Goal: Transaction & Acquisition: Download file/media

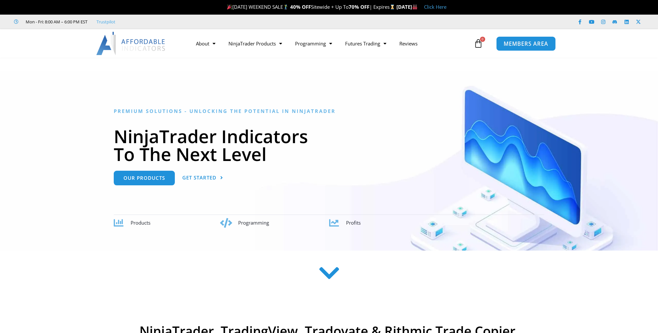
click at [529, 44] on span "MEMBERS AREA" at bounding box center [525, 44] width 45 height 6
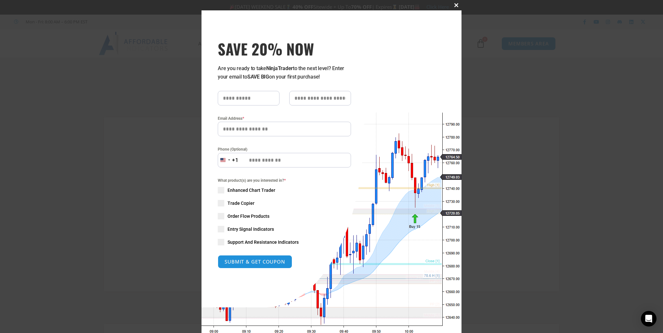
click at [453, 6] on span at bounding box center [456, 5] width 10 height 4
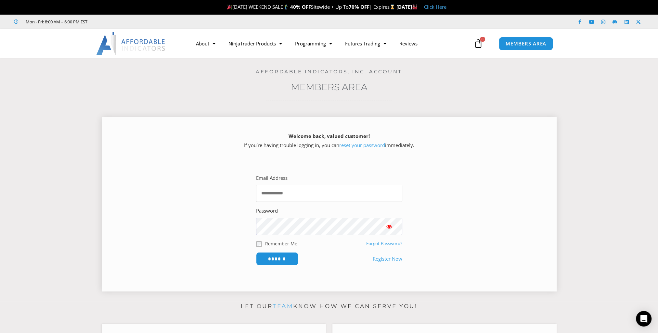
click at [311, 193] on input "Email Address" at bounding box center [329, 193] width 146 height 17
type input "**********"
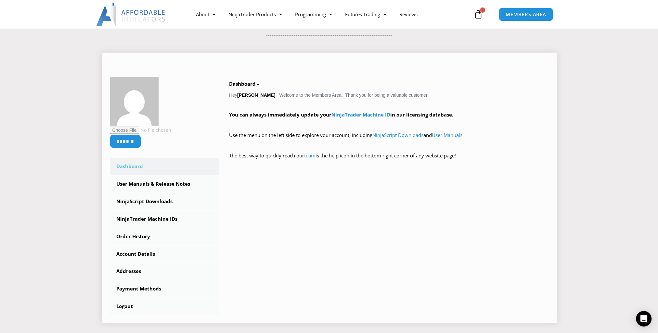
scroll to position [65, 0]
click at [162, 203] on link "NinjaScript Downloads" at bounding box center [165, 201] width 110 height 17
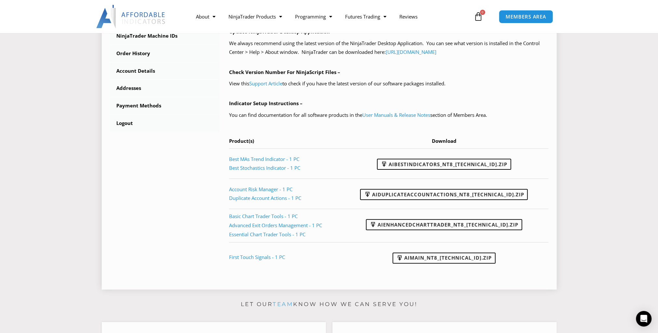
scroll to position [260, 0]
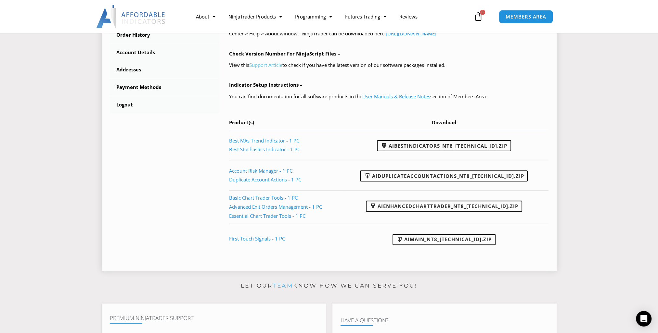
click at [268, 65] on link "Support Article" at bounding box center [265, 65] width 33 height 6
click at [456, 146] on link "AIBestIndicators_NT8_25.8.12.1.zip" at bounding box center [444, 145] width 134 height 11
click at [451, 175] on link "AIDuplicateAccountActions_NT8_25.2.5.1.zip" at bounding box center [444, 176] width 168 height 11
click at [437, 207] on link "AIEnhancedChartTrader_NT8_25.1.31.1.zip" at bounding box center [444, 206] width 156 height 11
click at [437, 239] on link "AIMain_NT8_24.9.24.1.zip" at bounding box center [443, 239] width 103 height 11
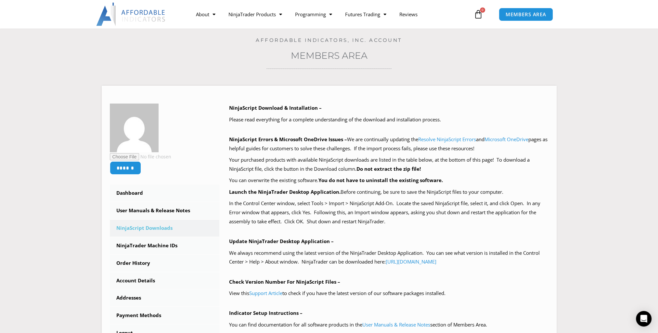
scroll to position [32, 0]
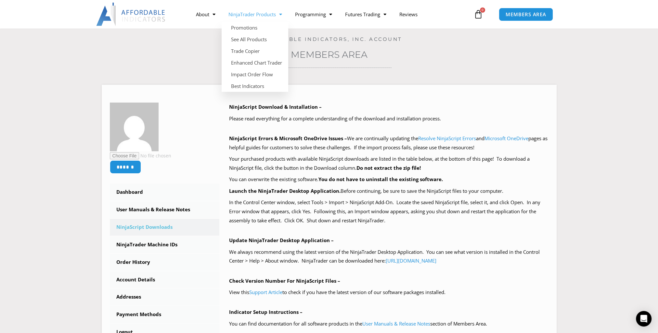
click at [265, 12] on link "NinjaTrader Products" at bounding box center [255, 14] width 67 height 15
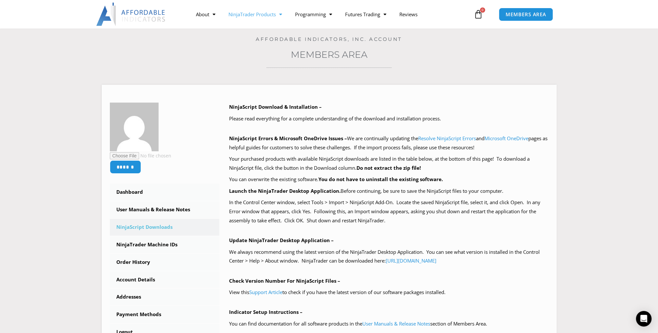
click at [256, 15] on link "NinjaTrader Products" at bounding box center [255, 14] width 67 height 15
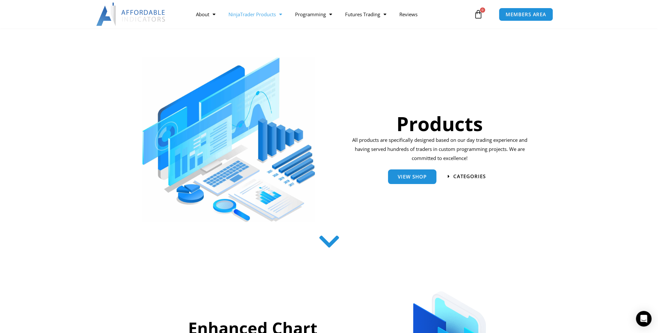
scroll to position [65, 0]
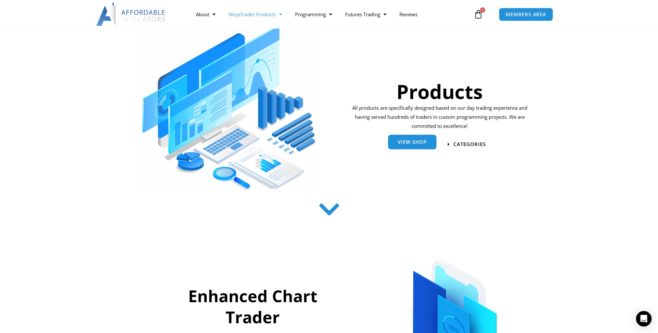
click at [423, 142] on span "View Shop" at bounding box center [412, 142] width 29 height 5
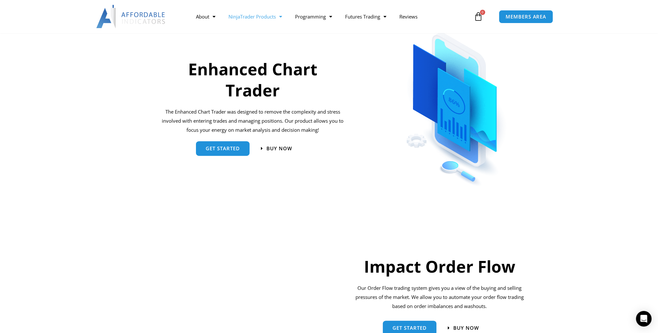
scroll to position [292, 0]
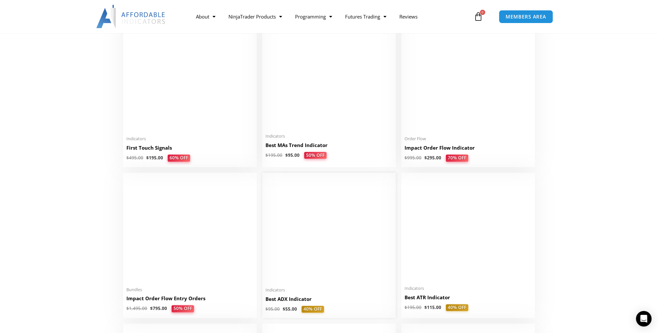
scroll to position [1072, 0]
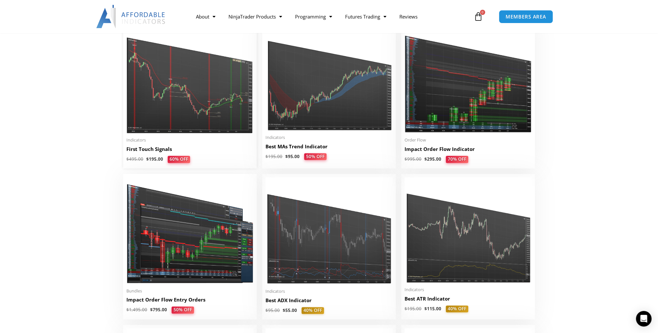
click at [200, 107] on img at bounding box center [189, 78] width 127 height 109
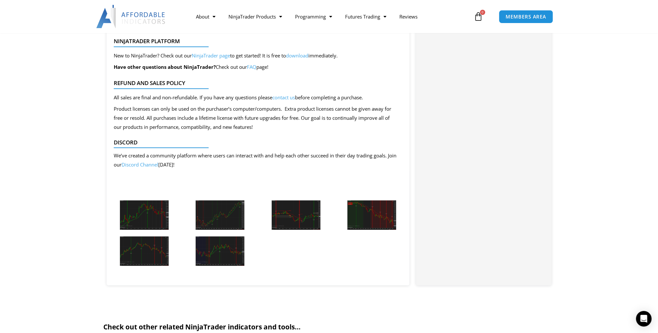
scroll to position [617, 0]
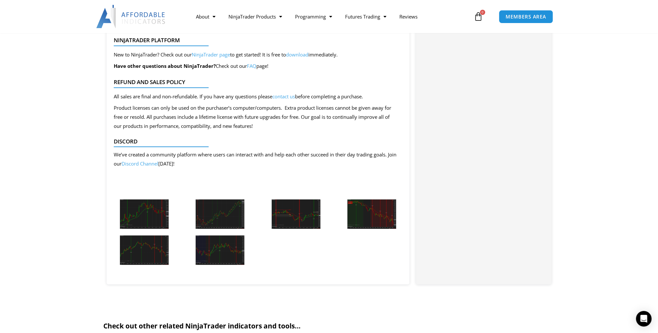
click at [130, 208] on img at bounding box center [144, 214] width 49 height 30
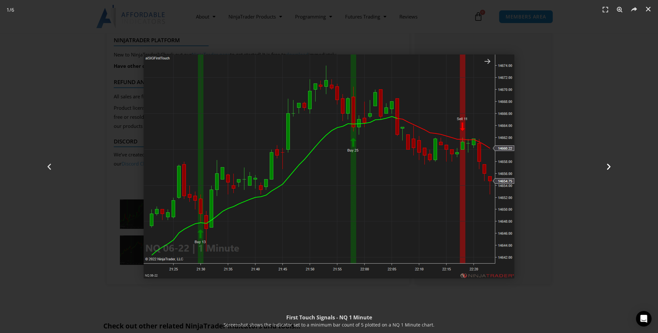
click at [609, 168] on icon "Next slide" at bounding box center [608, 167] width 8 height 8
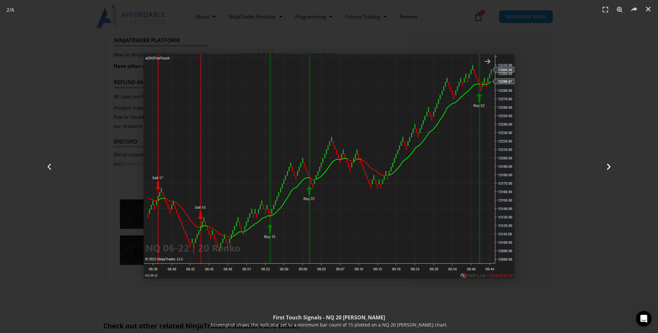
click at [609, 168] on icon "Next slide" at bounding box center [608, 167] width 8 height 8
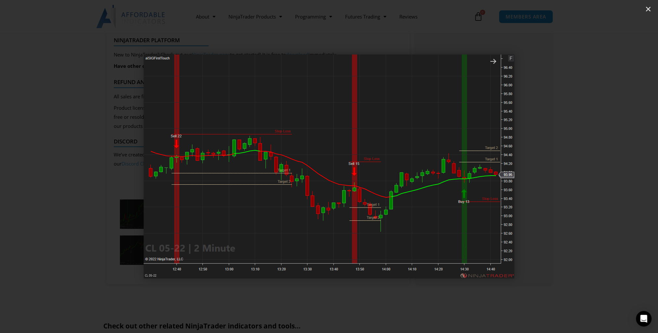
click at [609, 168] on icon "Next slide" at bounding box center [608, 167] width 8 height 8
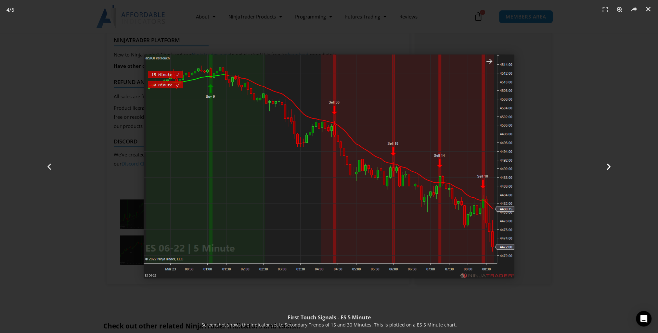
click at [609, 168] on icon "Next slide" at bounding box center [608, 167] width 8 height 8
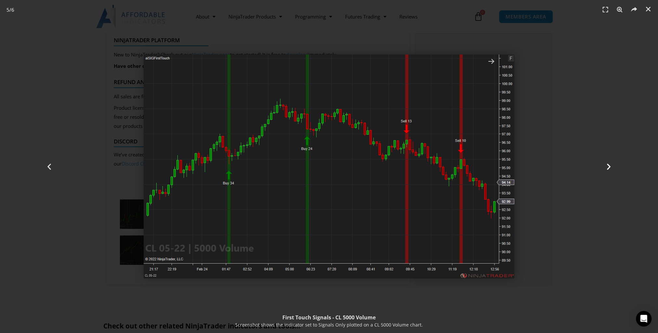
click at [609, 168] on icon "Next slide" at bounding box center [608, 167] width 8 height 8
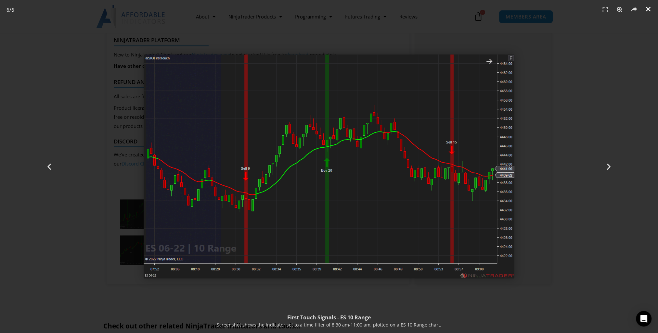
click at [647, 13] on link "Close (Esc)" at bounding box center [648, 9] width 10 height 10
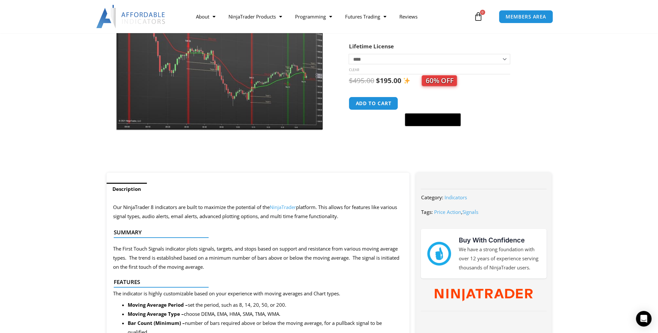
scroll to position [0, 0]
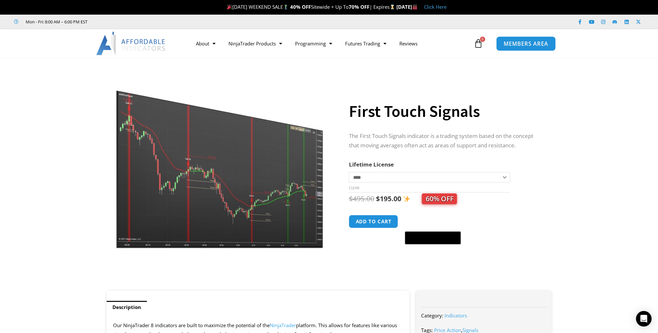
click at [531, 44] on span "MEMBERS AREA" at bounding box center [525, 44] width 45 height 6
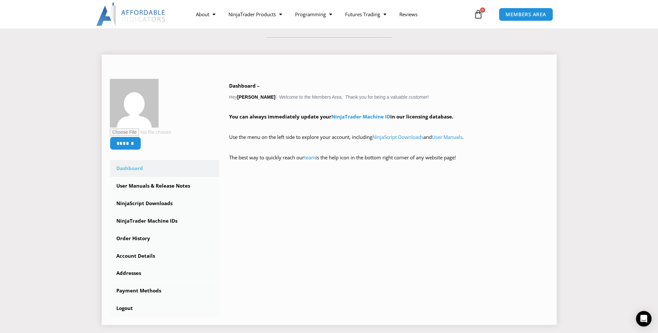
scroll to position [65, 0]
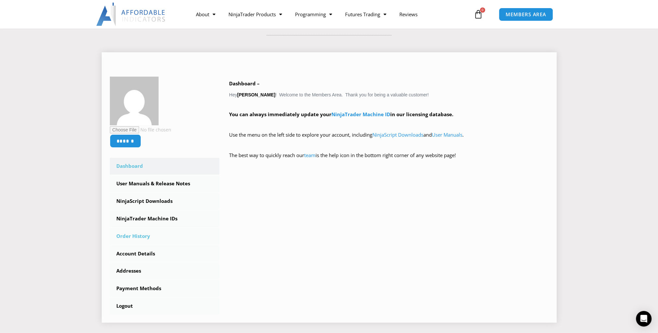
click at [136, 236] on link "Order History" at bounding box center [165, 236] width 110 height 17
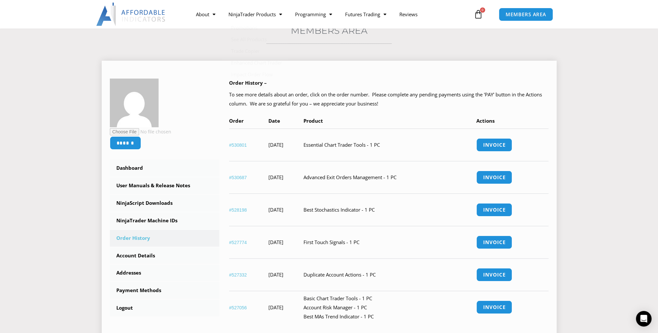
scroll to position [65, 0]
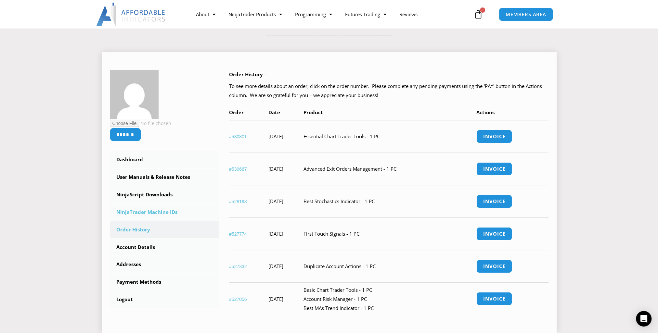
click at [164, 213] on link "NinjaTrader Machine IDs" at bounding box center [165, 212] width 110 height 17
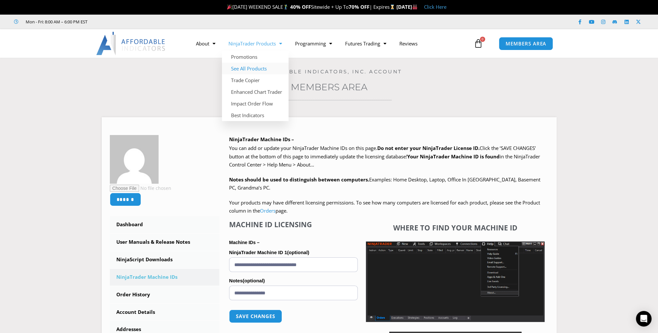
click at [250, 63] on link "See All Products" at bounding box center [255, 69] width 67 height 12
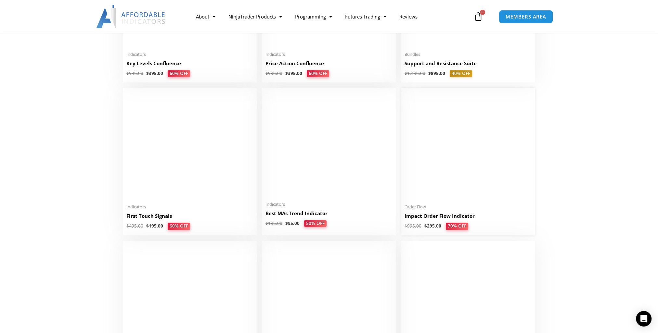
scroll to position [1072, 0]
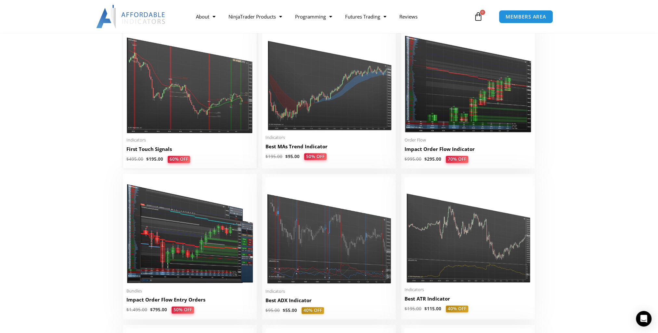
click at [199, 90] on img at bounding box center [189, 78] width 127 height 109
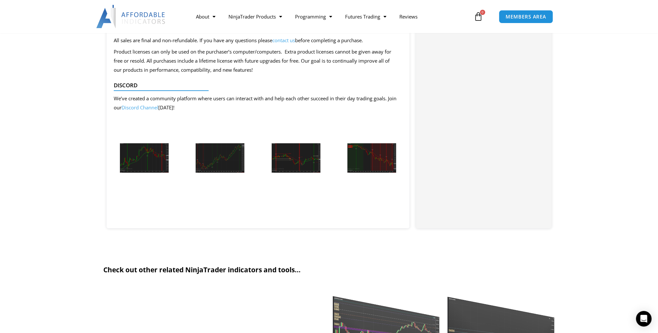
scroll to position [715, 0]
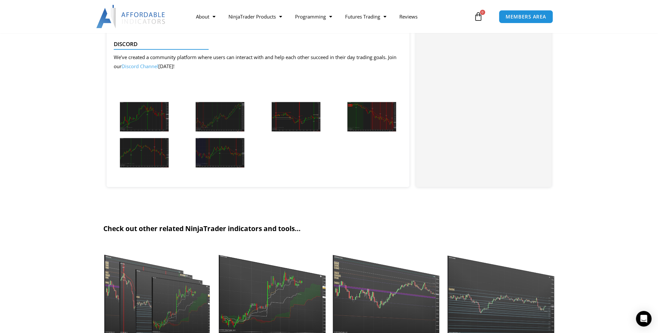
click at [154, 120] on img at bounding box center [144, 117] width 49 height 30
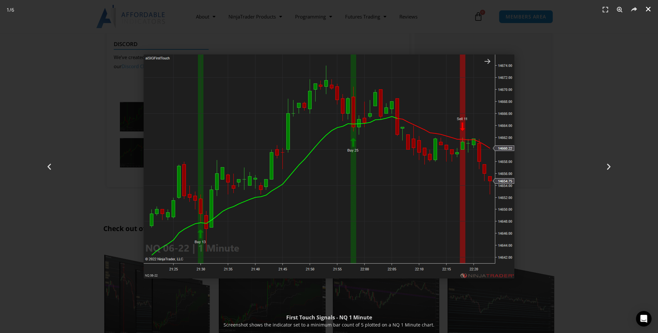
click at [649, 10] on icon "Close (Esc)" at bounding box center [648, 9] width 6 height 6
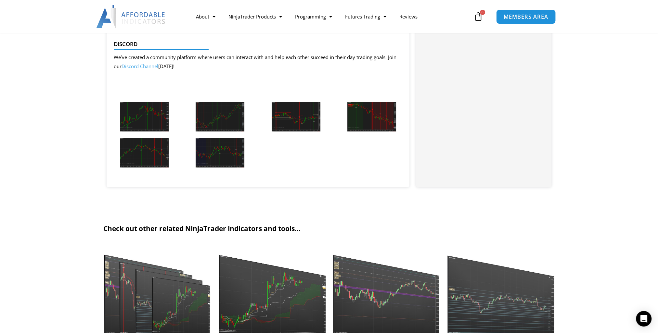
click at [527, 21] on link "MEMBERS AREA" at bounding box center [525, 16] width 59 height 15
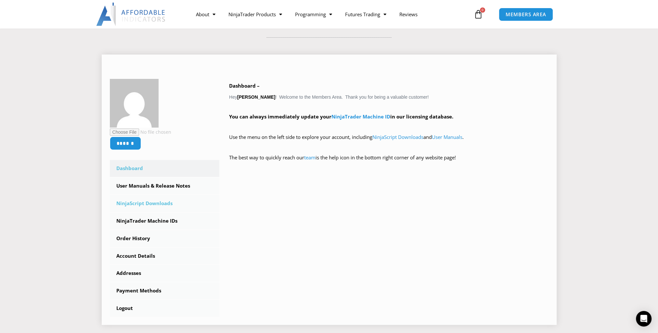
scroll to position [65, 0]
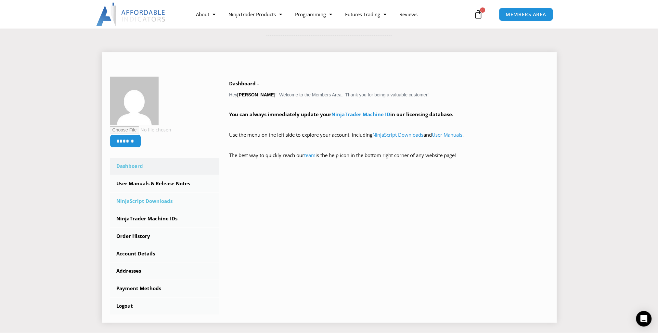
click at [142, 197] on link "NinjaScript Downloads" at bounding box center [165, 201] width 110 height 17
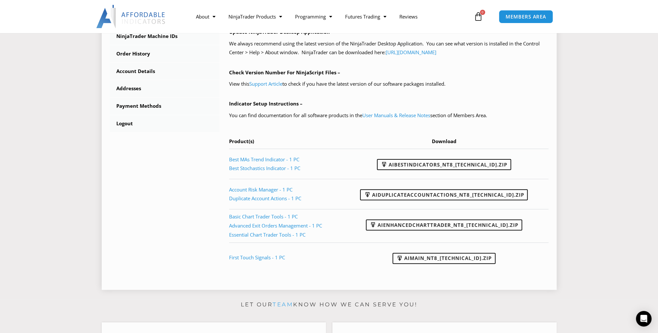
scroll to position [260, 0]
